Goal: Communication & Community: Answer question/provide support

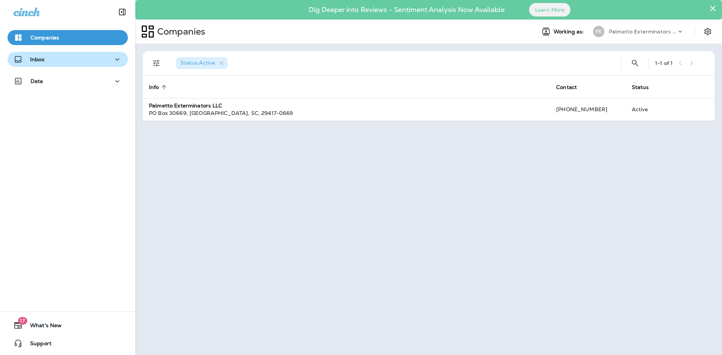
click at [113, 59] on icon "button" at bounding box center [117, 59] width 9 height 9
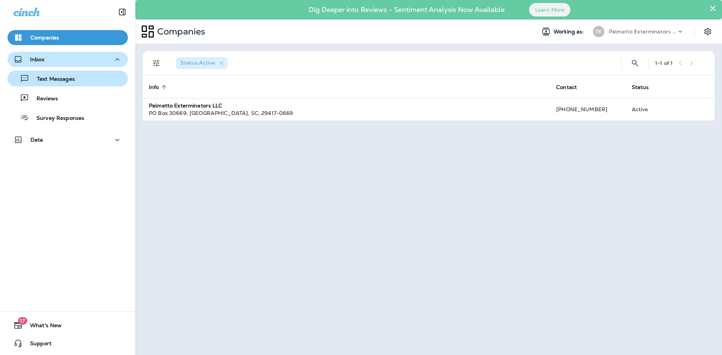
click at [86, 76] on div "Text Messages" at bounding box center [68, 78] width 114 height 11
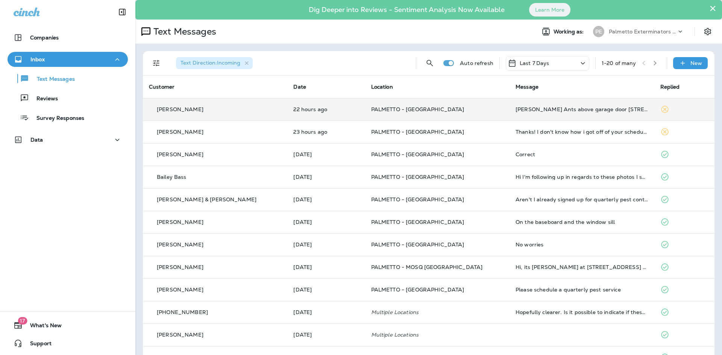
click at [542, 113] on td "[PERSON_NAME] Ants above garage door [STREET_ADDRESS]" at bounding box center [582, 109] width 144 height 23
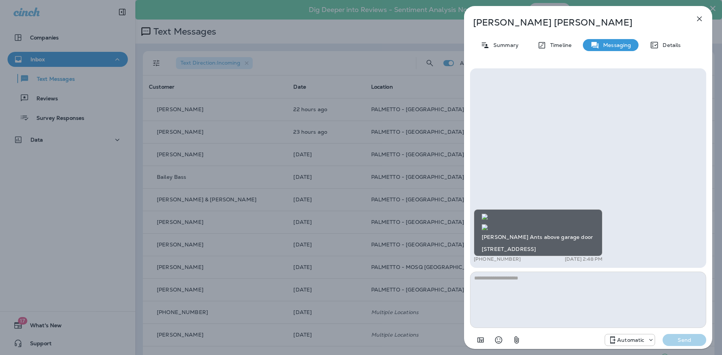
click at [698, 17] on icon "button" at bounding box center [699, 18] width 9 height 9
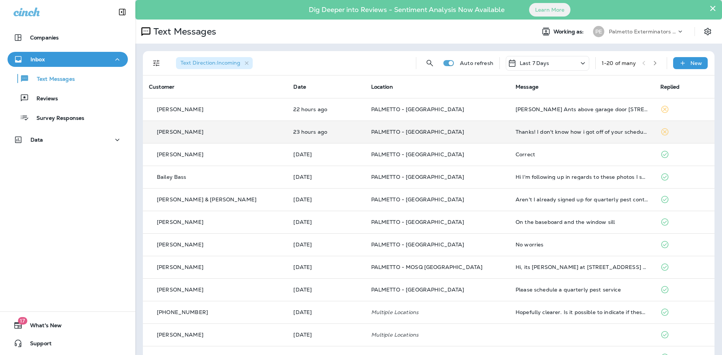
click at [536, 136] on td "Thanks! I don't know how i got off of your schedule? We have been customers sin…" at bounding box center [582, 132] width 144 height 23
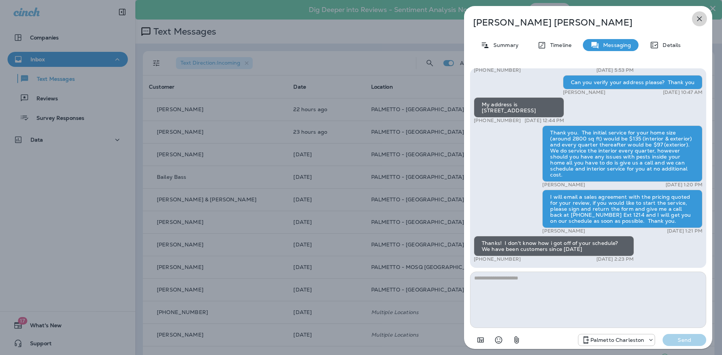
click at [699, 19] on icon "button" at bounding box center [699, 18] width 9 height 9
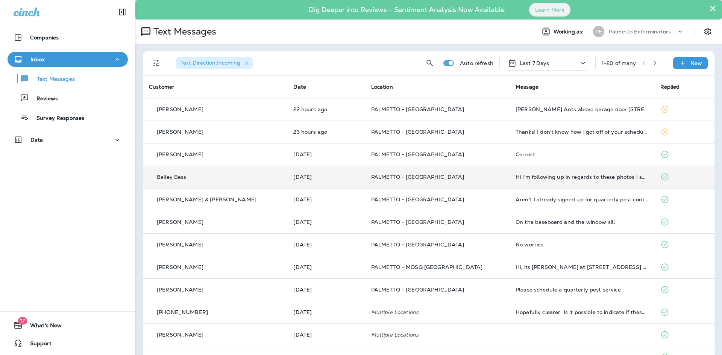
click at [533, 171] on td "Hi I'm following up in regards to these photos I sent last week. I was told I'd…" at bounding box center [582, 177] width 144 height 23
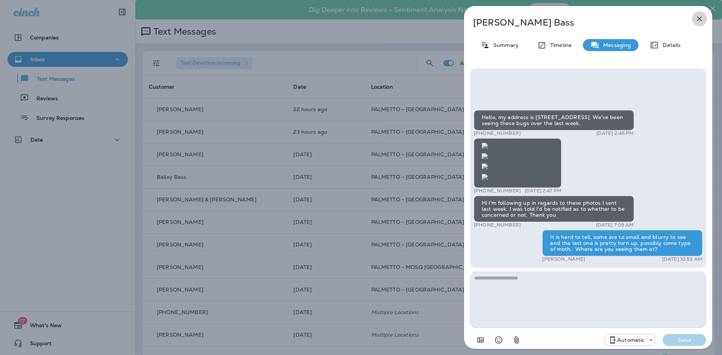
click at [698, 18] on icon "button" at bounding box center [699, 18] width 9 height 9
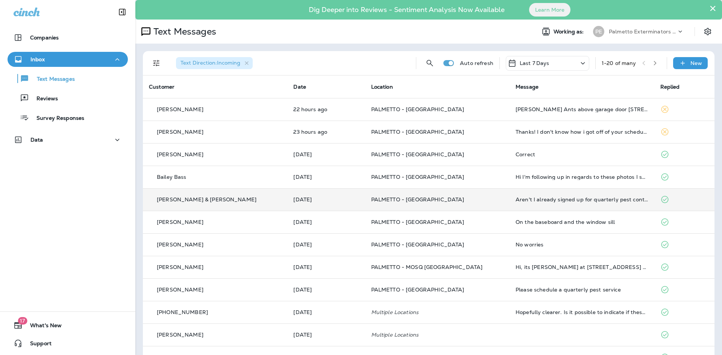
click at [518, 202] on div "Aren't I already signed up for quarterly pest control?" at bounding box center [582, 200] width 132 height 6
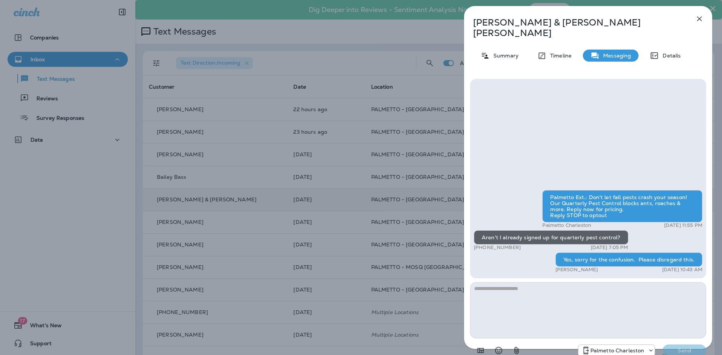
click at [700, 17] on icon "button" at bounding box center [699, 18] width 9 height 9
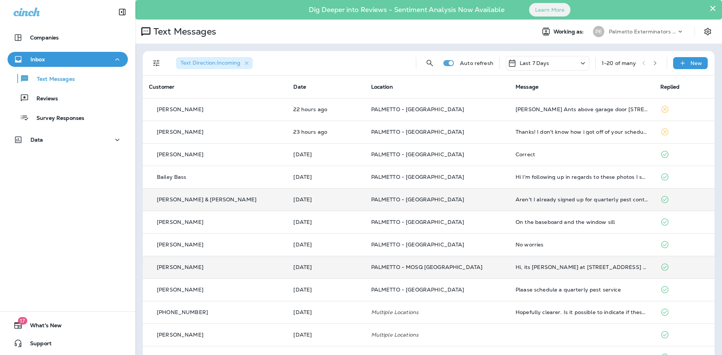
click at [540, 270] on td "Hi, its [PERSON_NAME] at [STREET_ADDRESS] This is directly under my front door …" at bounding box center [582, 267] width 144 height 23
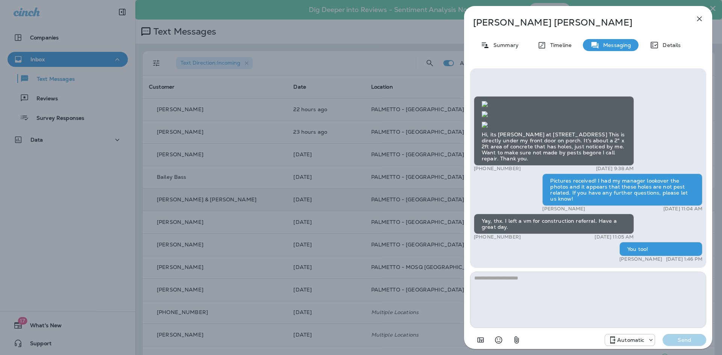
click at [695, 17] on icon "button" at bounding box center [699, 18] width 9 height 9
